Goal: Task Accomplishment & Management: Manage account settings

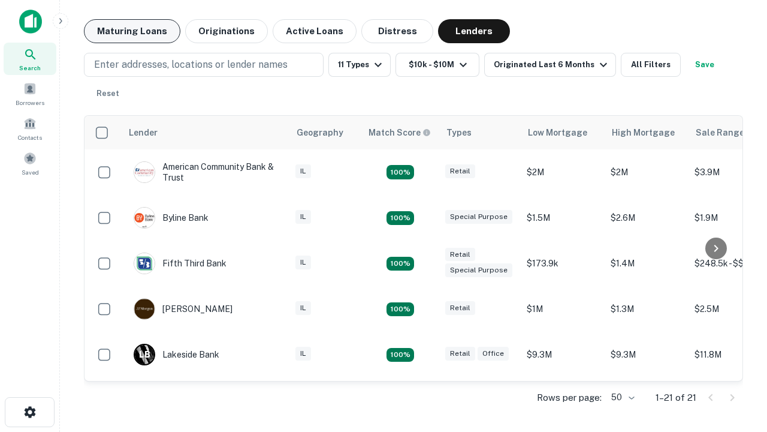
click at [132, 31] on button "Maturing Loans" at bounding box center [132, 31] width 96 height 24
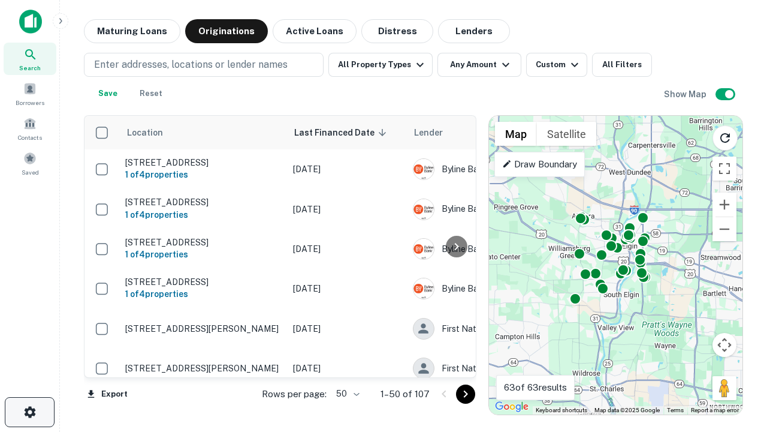
click at [29, 412] on icon "button" at bounding box center [30, 412] width 14 height 14
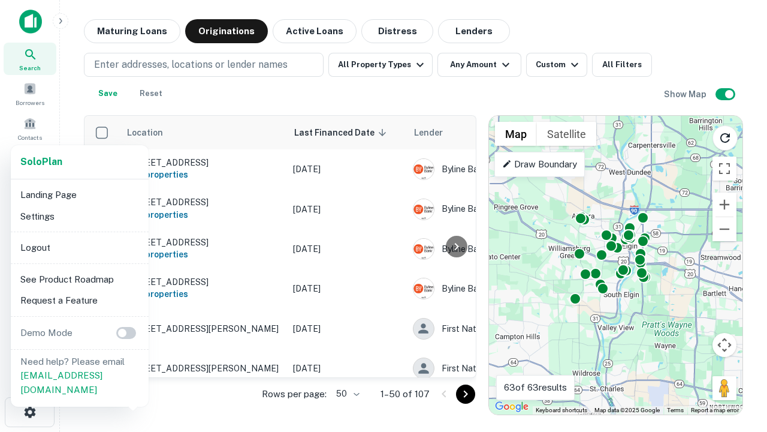
click at [79, 247] on li "Logout" at bounding box center [80, 248] width 128 height 22
